Goal: Transaction & Acquisition: Purchase product/service

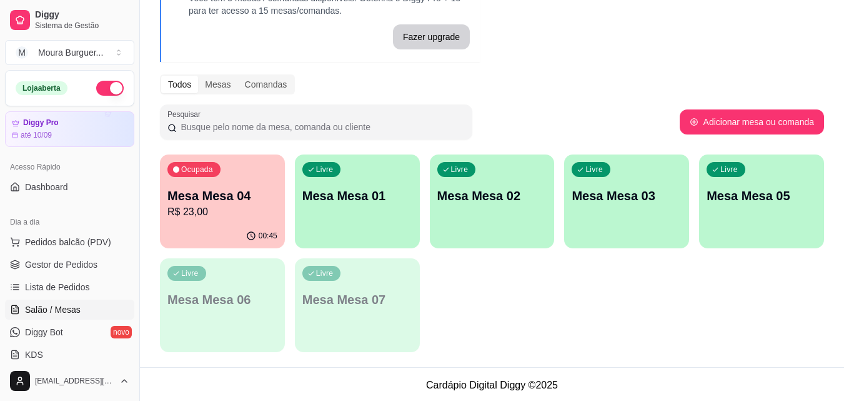
scroll to position [92, 0]
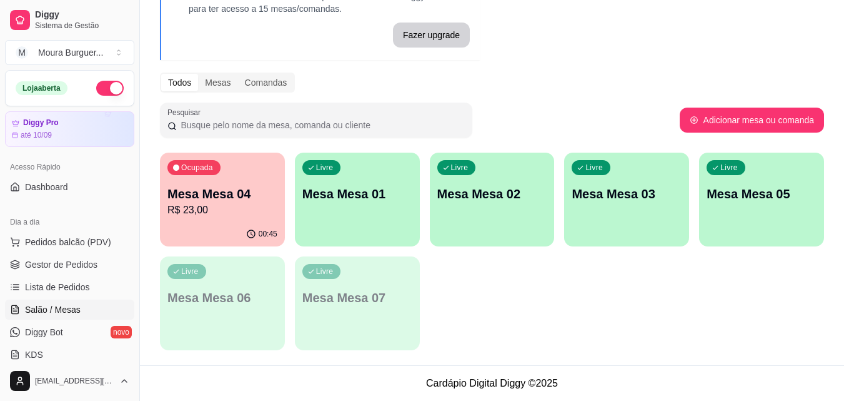
click at [487, 192] on p "Mesa Mesa 02" at bounding box center [492, 193] width 110 height 17
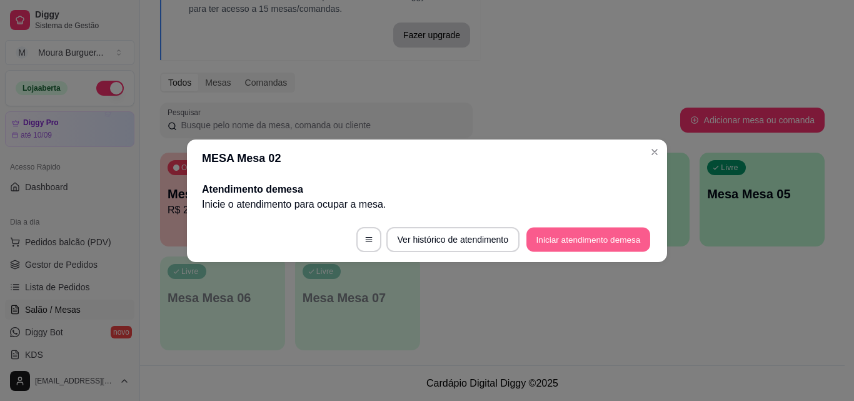
click at [558, 237] on button "Iniciar atendimento de mesa" at bounding box center [588, 239] width 124 height 24
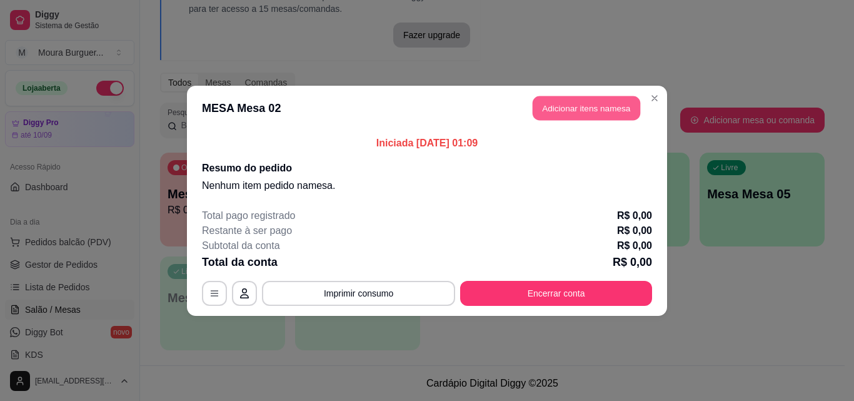
click at [557, 104] on button "Adicionar itens na mesa" at bounding box center [585, 108] width 107 height 24
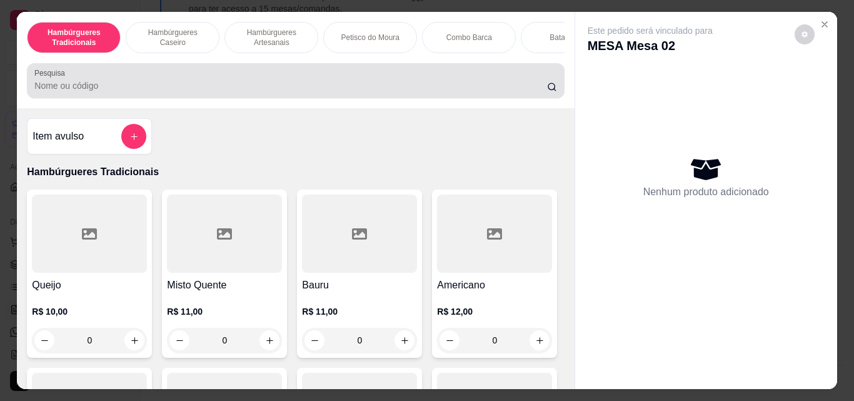
click at [97, 90] on input "Pesquisa" at bounding box center [290, 85] width 512 height 12
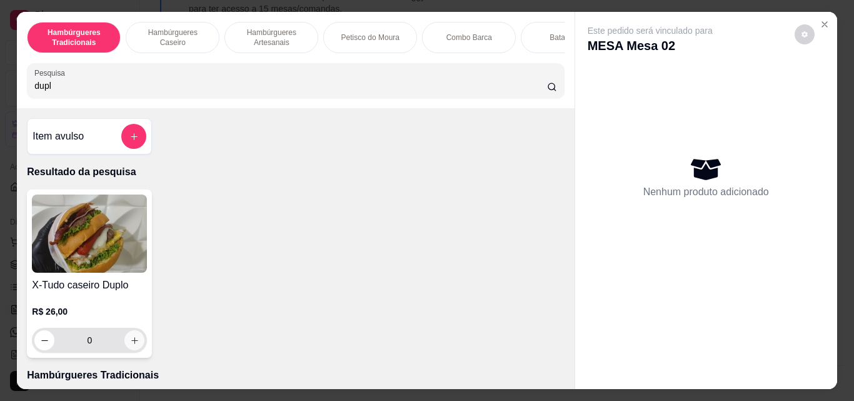
type input "dupl"
click at [134, 350] on button "increase-product-quantity" at bounding box center [134, 340] width 20 height 20
type input "1"
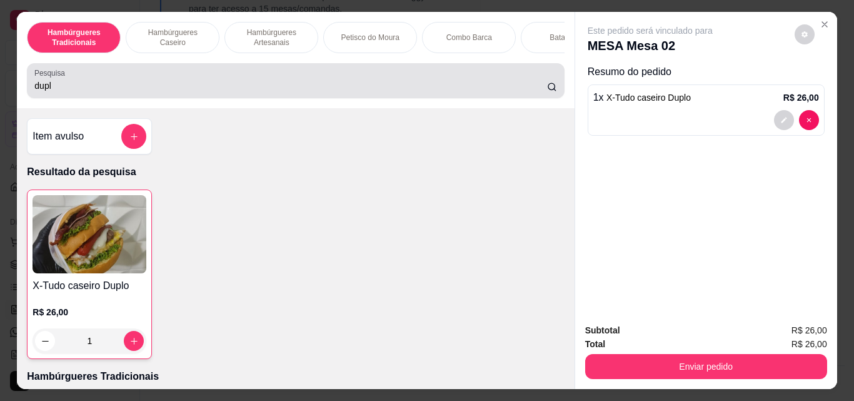
click at [122, 82] on div "dupl" at bounding box center [295, 80] width 522 height 25
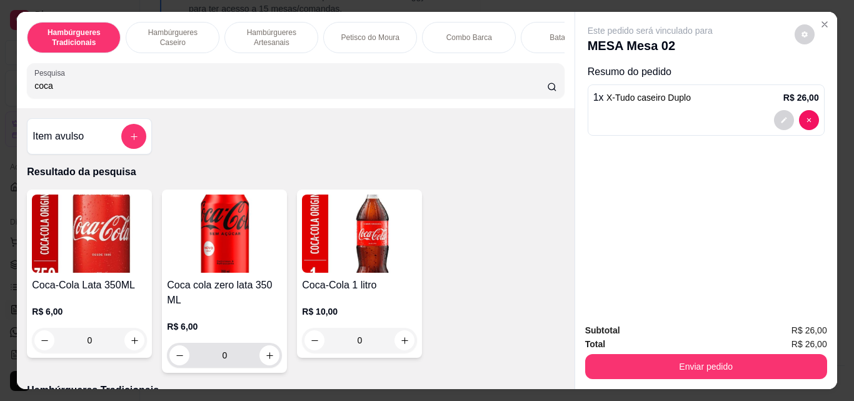
type input "coca"
click at [266, 360] on icon "increase-product-quantity" at bounding box center [269, 355] width 9 height 9
type input "1"
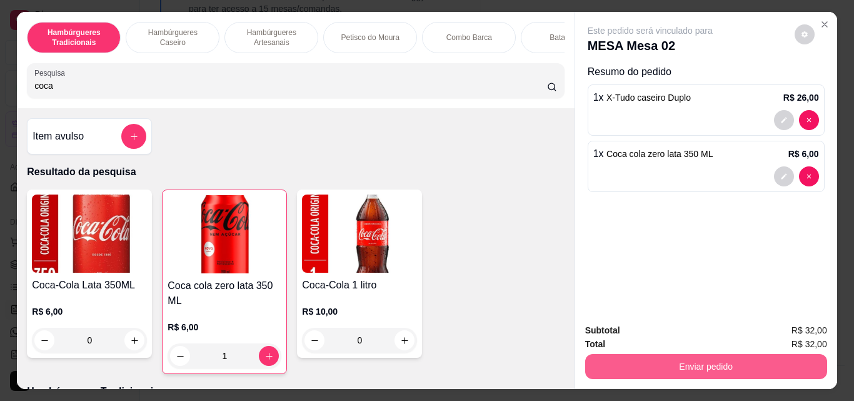
click at [719, 358] on button "Enviar pedido" at bounding box center [706, 366] width 242 height 25
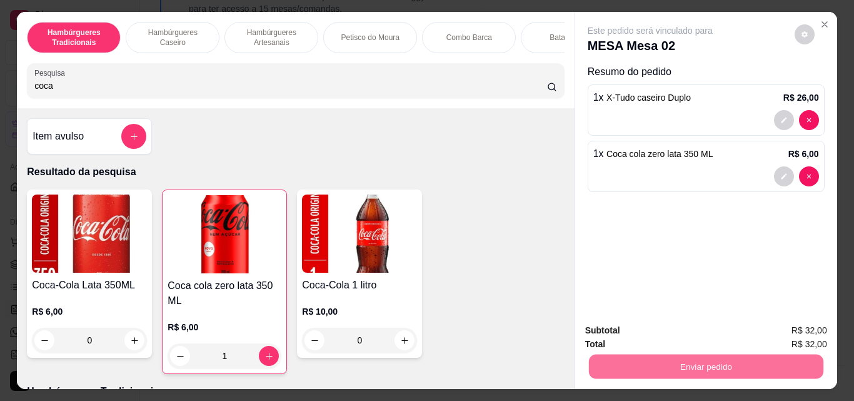
click at [634, 336] on button "Não registrar e enviar pedido" at bounding box center [664, 331] width 130 height 24
